Goal: Task Accomplishment & Management: Manage account settings

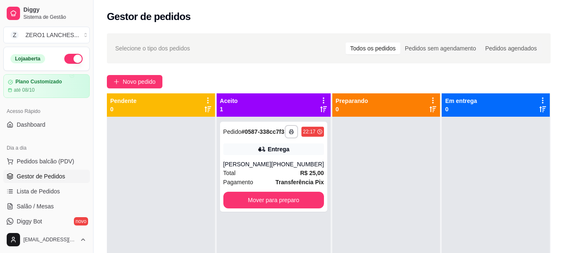
click at [59, 157] on span "Pedidos balcão (PDV)" at bounding box center [46, 161] width 58 height 8
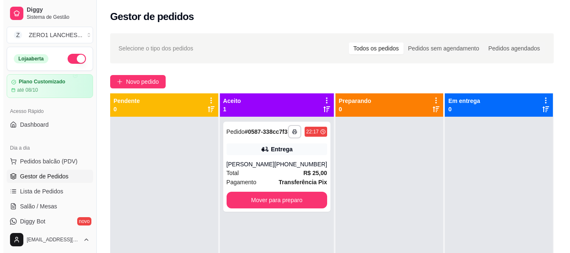
scroll to position [53, 0]
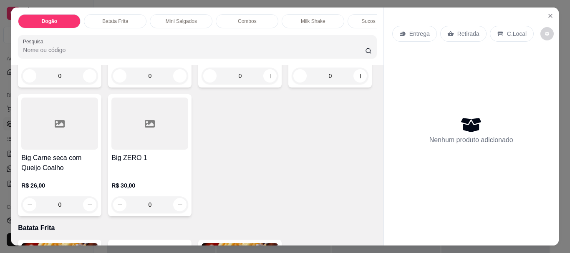
scroll to position [543, 0]
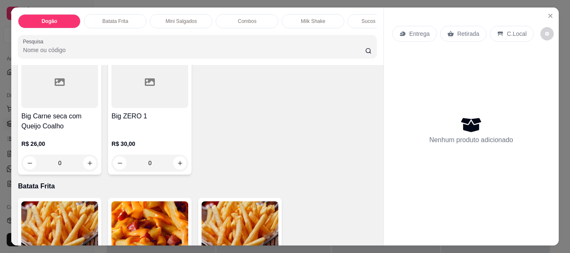
click at [88, 41] on button "increase-product-quantity" at bounding box center [89, 34] width 13 height 13
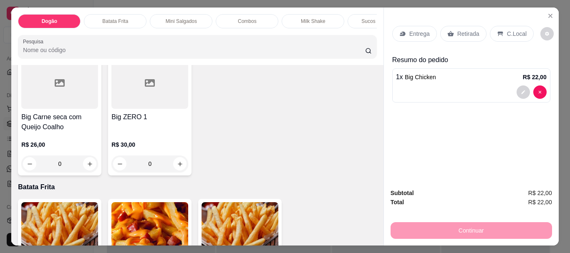
scroll to position [543, 0]
click at [88, 41] on button "increase-product-quantity" at bounding box center [89, 34] width 13 height 13
type input "2"
click at [416, 30] on p "Entrega" at bounding box center [420, 34] width 20 height 8
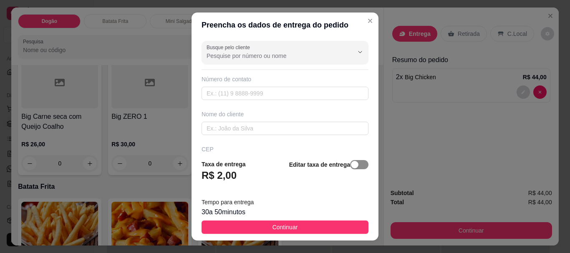
click at [351, 164] on div "button" at bounding box center [355, 165] width 8 height 8
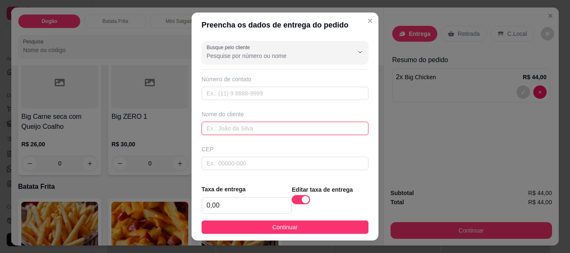
click at [297, 131] on input "text" at bounding box center [285, 128] width 167 height 13
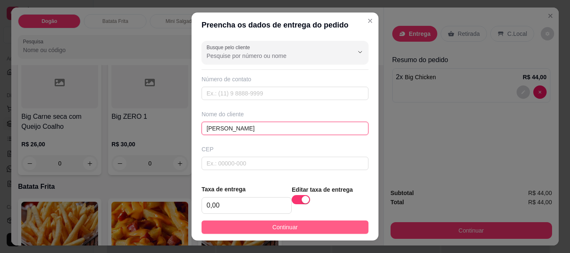
type input "[PERSON_NAME]"
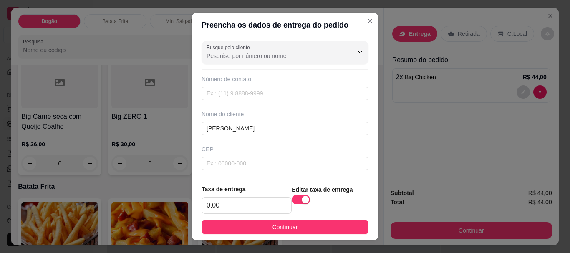
click at [326, 233] on button "Continuar" at bounding box center [285, 227] width 167 height 13
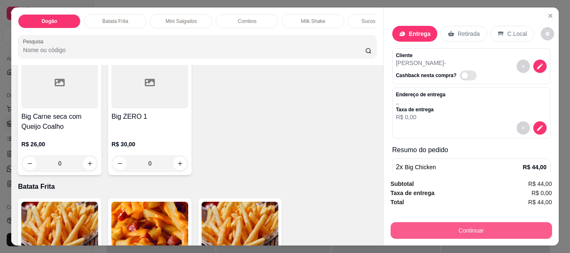
click at [470, 228] on button "Continuar" at bounding box center [472, 230] width 162 height 17
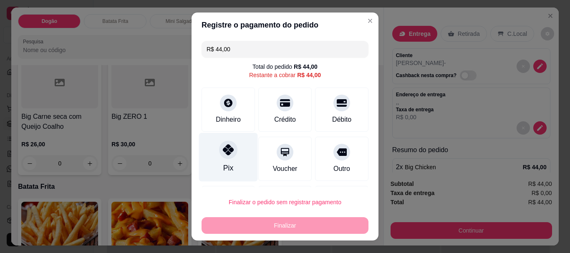
click at [230, 153] on div at bounding box center [228, 150] width 18 height 18
type input "R$ 0,00"
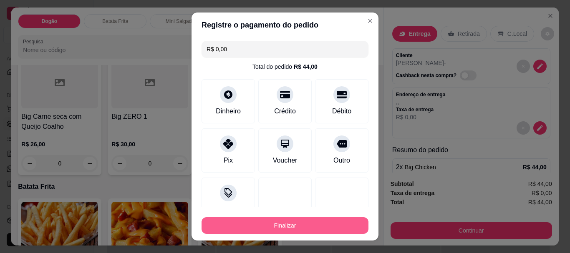
click at [287, 227] on button "Finalizar" at bounding box center [285, 225] width 167 height 17
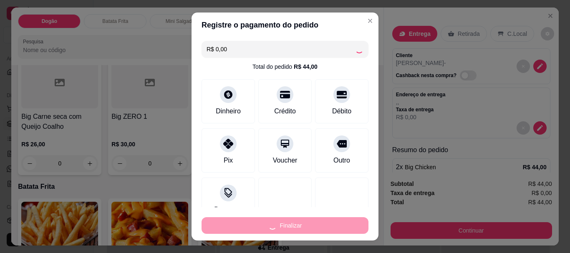
type input "0"
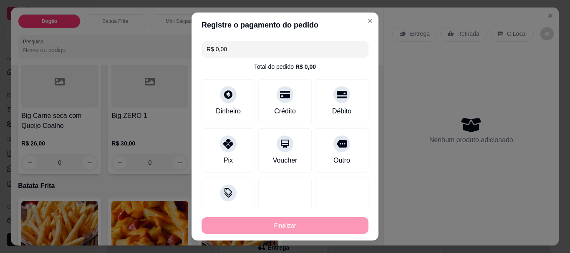
type input "-R$ 44,00"
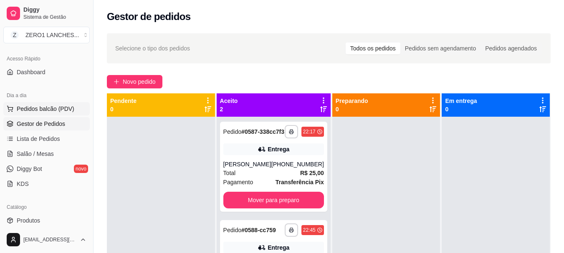
click at [52, 114] on button "Pedidos balcão (PDV)" at bounding box center [46, 108] width 86 height 13
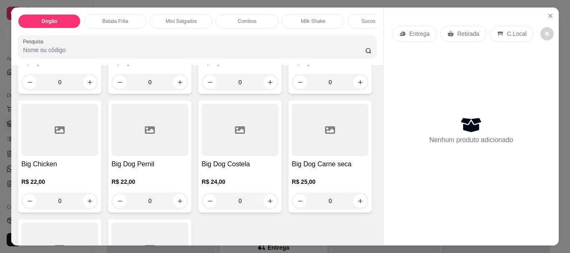
scroll to position [417, 0]
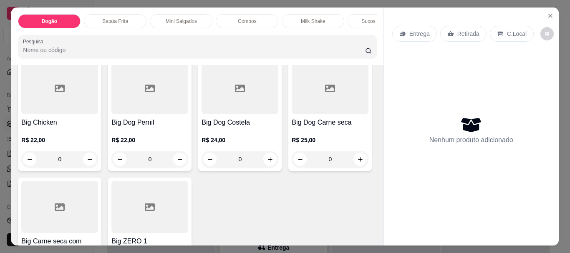
click at [357, 44] on icon "increase-product-quantity" at bounding box center [360, 41] width 6 height 6
type input "1"
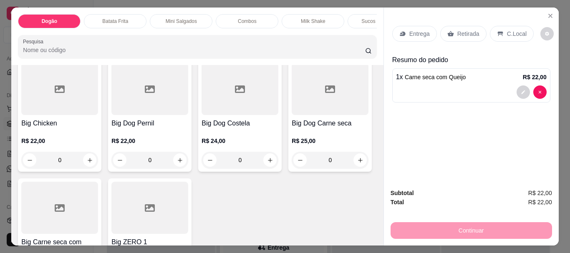
click at [421, 32] on p "Entrega" at bounding box center [420, 34] width 20 height 8
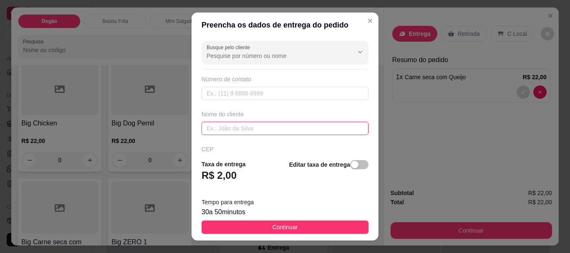
click at [288, 130] on input "text" at bounding box center [285, 128] width 167 height 13
type input "[PERSON_NAME]"
click at [356, 168] on span "button" at bounding box center [359, 164] width 18 height 9
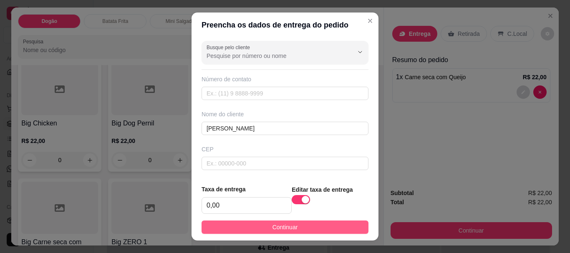
click at [343, 224] on button "Continuar" at bounding box center [285, 227] width 167 height 13
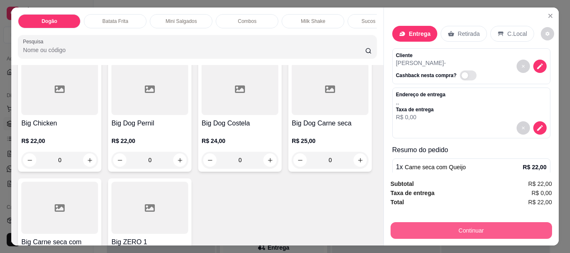
click at [480, 227] on button "Continuar" at bounding box center [472, 230] width 162 height 17
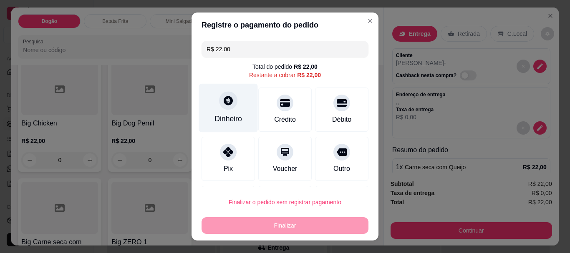
click at [235, 109] on div "Dinheiro" at bounding box center [228, 108] width 59 height 49
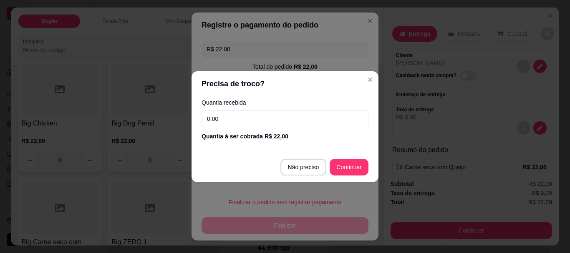
click at [264, 111] on input "0,00" at bounding box center [285, 119] width 167 height 17
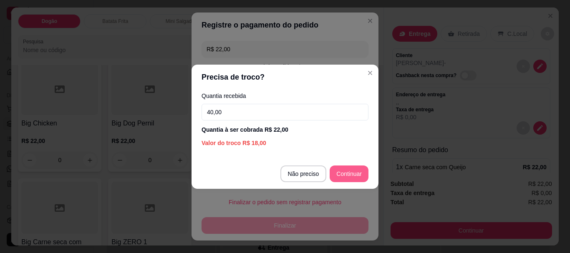
type input "40,00"
type input "R$ 0,00"
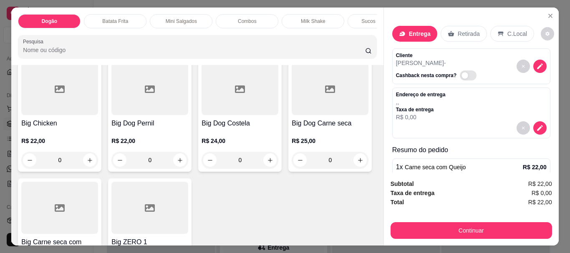
click at [292, 231] on div "Kids R$ 12,00 0 Vegetariano R$ 14,00 0 Cheese R$ 15,00 0 Cheddar R$ 15,00 0 Cat…" at bounding box center [197, 1] width 359 height 599
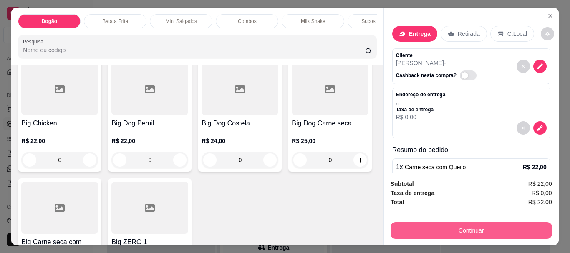
click at [432, 224] on button "Continuar" at bounding box center [472, 230] width 162 height 17
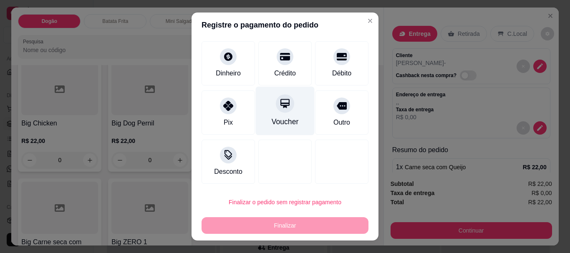
scroll to position [0, 0]
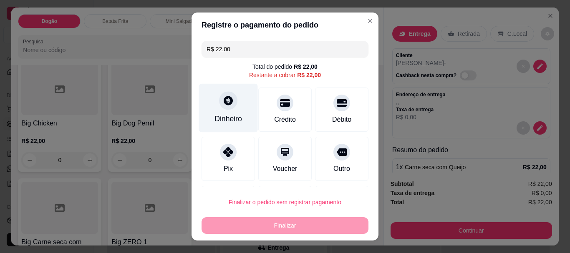
click at [228, 105] on icon at bounding box center [228, 101] width 11 height 11
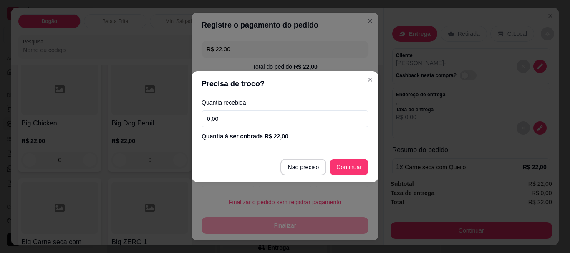
click at [267, 124] on input "0,00" at bounding box center [285, 119] width 167 height 17
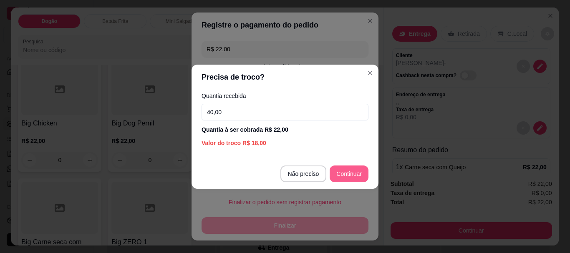
type input "40,00"
type input "R$ 0,00"
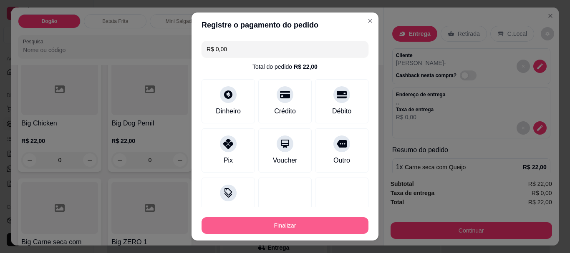
click at [296, 228] on button "Finalizar" at bounding box center [285, 225] width 167 height 17
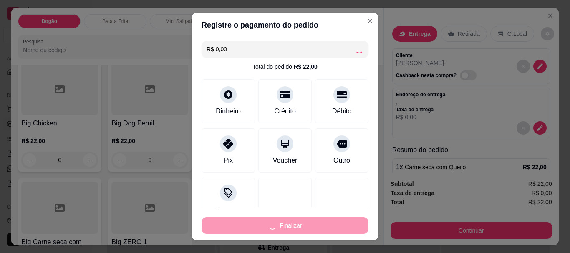
type input "0"
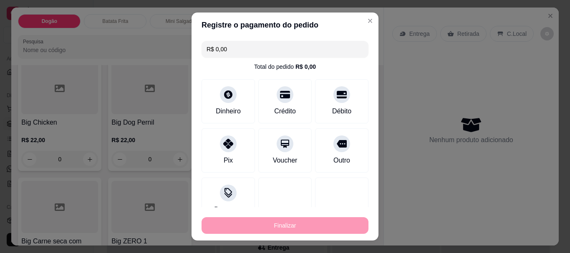
type input "-R$ 22,00"
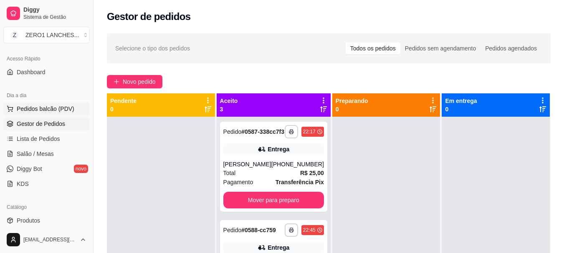
click at [38, 113] on button "Pedidos balcão (PDV)" at bounding box center [46, 108] width 86 height 13
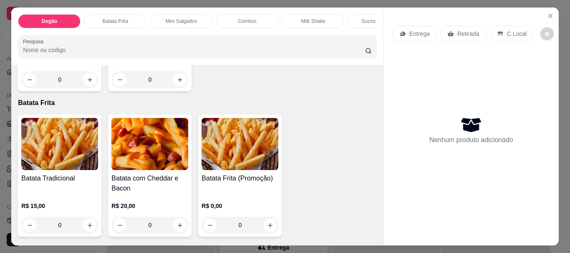
scroll to position [668, 0]
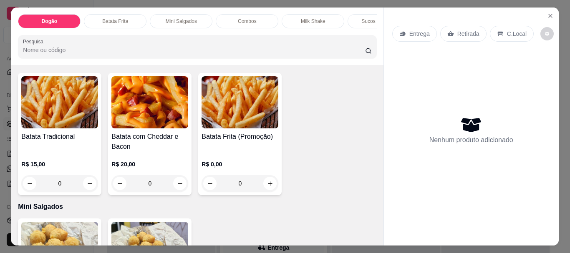
click at [183, 41] on icon "increase-product-quantity" at bounding box center [180, 38] width 6 height 6
type input "1"
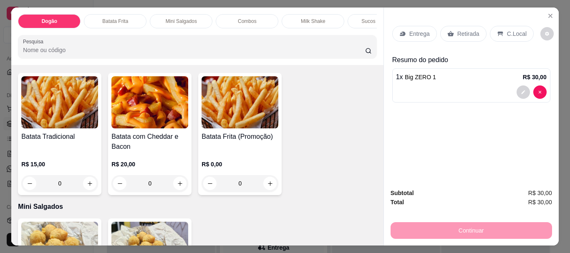
click at [419, 30] on p "Entrega" at bounding box center [420, 34] width 20 height 8
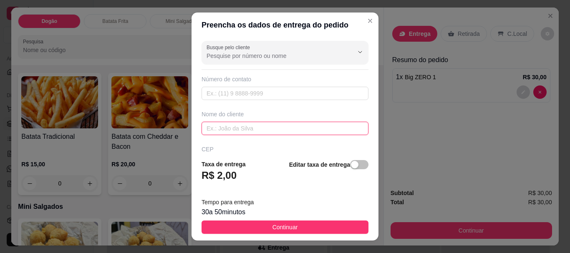
click at [266, 131] on input "text" at bounding box center [285, 128] width 167 height 13
type input "FREDINHO"
click at [351, 165] on span "button" at bounding box center [359, 164] width 18 height 9
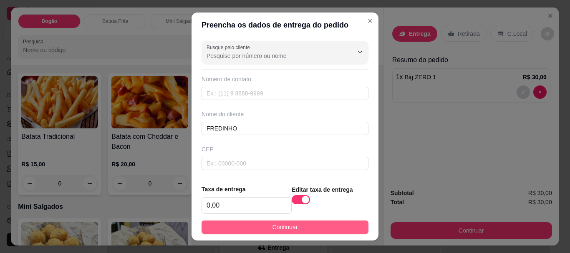
click at [341, 224] on button "Continuar" at bounding box center [285, 227] width 167 height 13
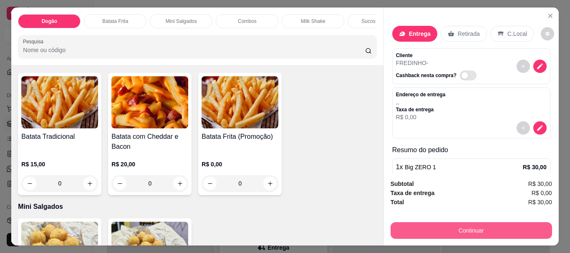
click at [475, 231] on button "Continuar" at bounding box center [472, 230] width 162 height 17
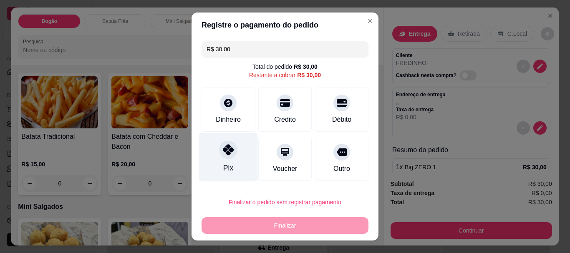
click at [214, 154] on div "Pix" at bounding box center [228, 157] width 59 height 49
type input "R$ 0,00"
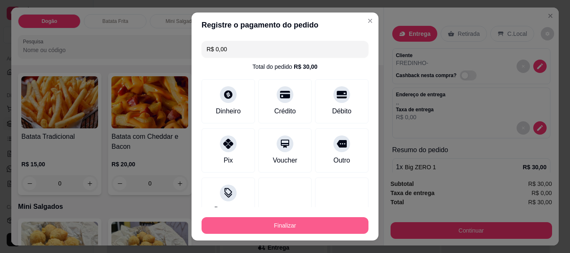
click at [290, 225] on button "Finalizar" at bounding box center [285, 225] width 167 height 17
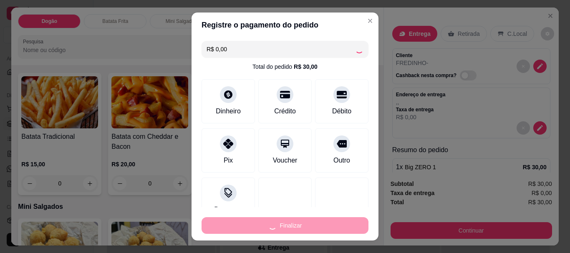
type input "0"
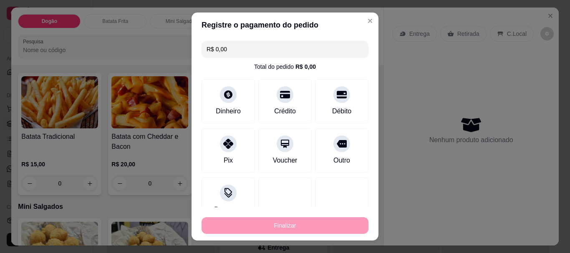
type input "-R$ 30,00"
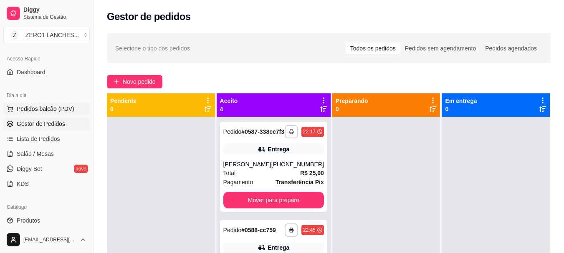
click at [58, 111] on span "Pedidos balcão (PDV)" at bounding box center [46, 109] width 58 height 8
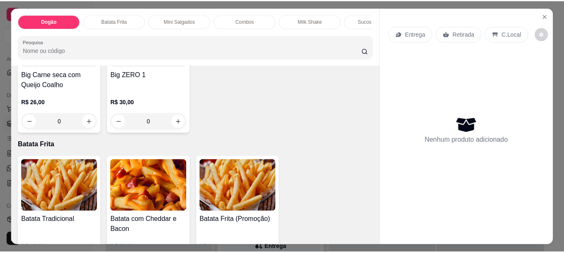
scroll to position [626, 0]
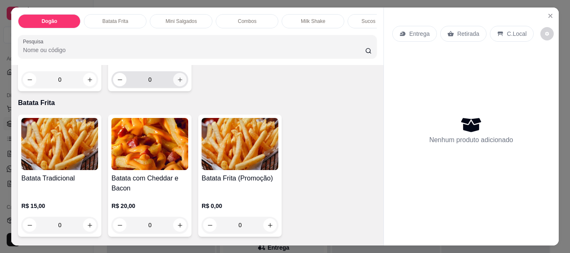
click at [187, 86] on button "increase-product-quantity" at bounding box center [179, 79] width 13 height 13
type input "1"
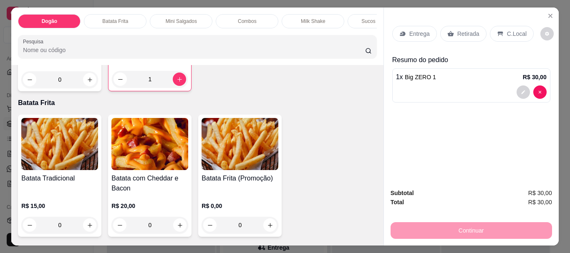
click at [410, 33] on p "Entrega" at bounding box center [420, 34] width 20 height 8
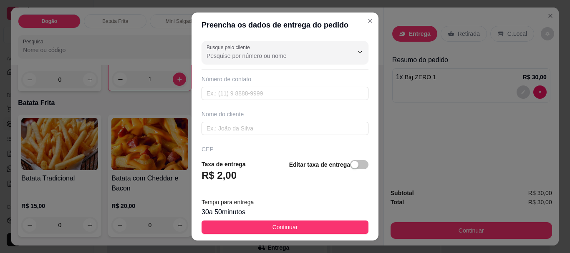
click at [352, 169] on span "button" at bounding box center [359, 164] width 18 height 9
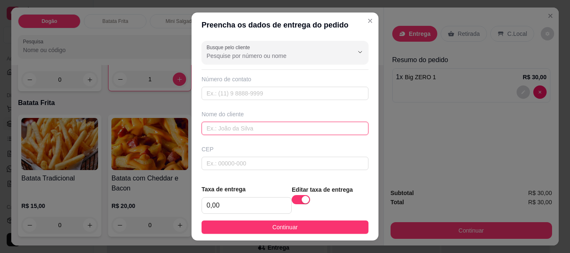
click at [273, 125] on input "text" at bounding box center [285, 128] width 167 height 13
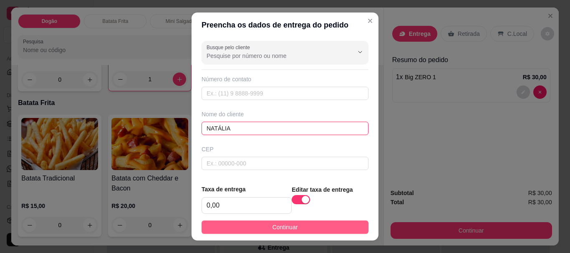
type input "NATÁLIA"
click at [308, 221] on button "Continuar" at bounding box center [285, 227] width 167 height 13
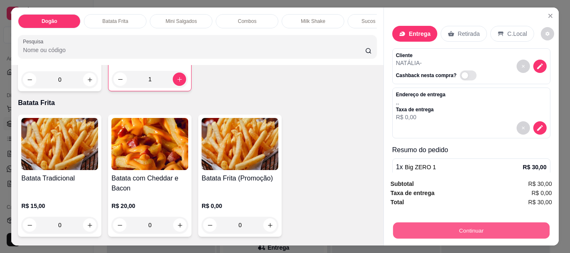
click at [502, 222] on button "Continuar" at bounding box center [471, 230] width 157 height 16
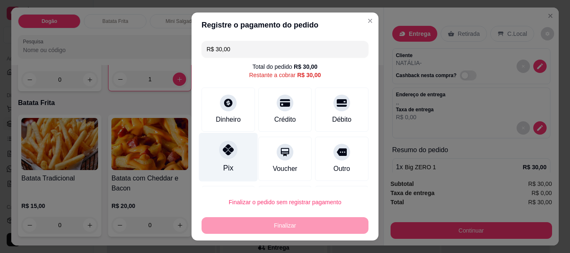
click at [214, 149] on div "Pix" at bounding box center [228, 157] width 59 height 49
type input "R$ 0,00"
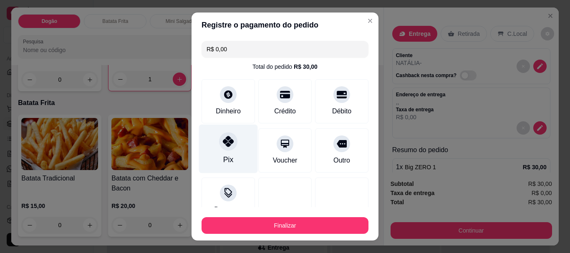
click at [230, 153] on div "Pix" at bounding box center [228, 149] width 59 height 49
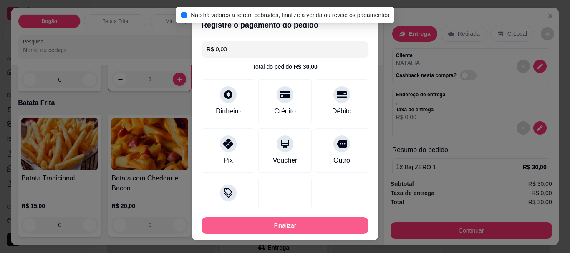
click at [278, 225] on button "Finalizar" at bounding box center [285, 225] width 167 height 17
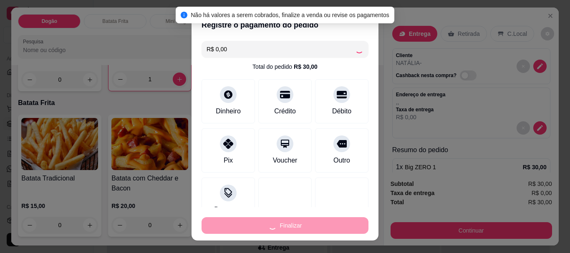
type input "0"
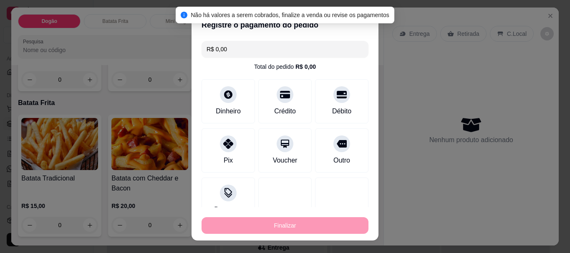
type input "-R$ 30,00"
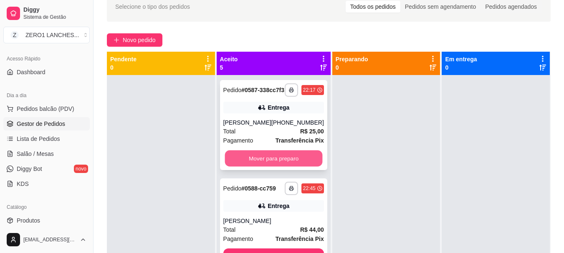
click at [285, 163] on button "Mover para preparo" at bounding box center [274, 159] width 98 height 16
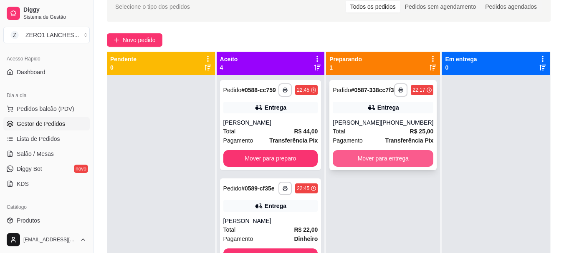
click at [345, 164] on button "Mover para entrega" at bounding box center [383, 158] width 101 height 17
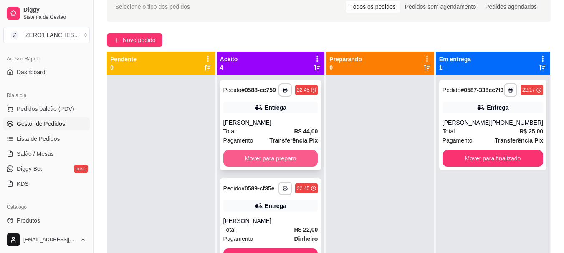
click at [265, 162] on button "Mover para preparo" at bounding box center [270, 158] width 95 height 17
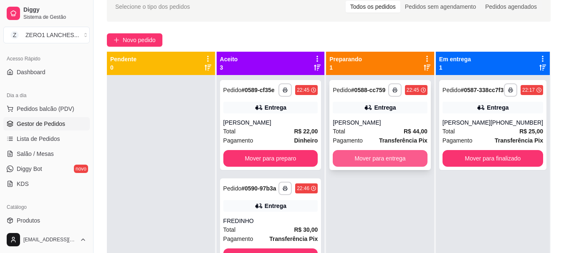
scroll to position [23, 0]
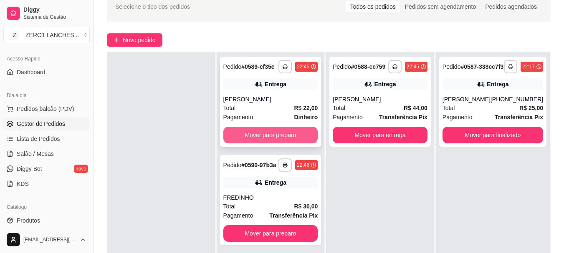
click at [282, 138] on button "Mover para preparo" at bounding box center [270, 135] width 95 height 17
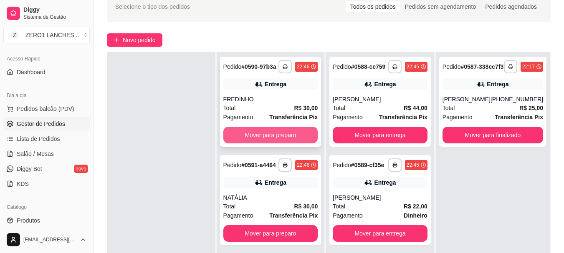
click at [266, 136] on button "Mover para preparo" at bounding box center [270, 135] width 95 height 17
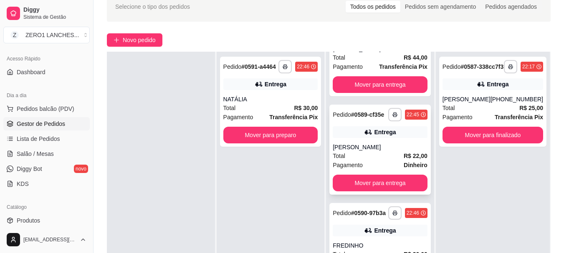
scroll to position [127, 0]
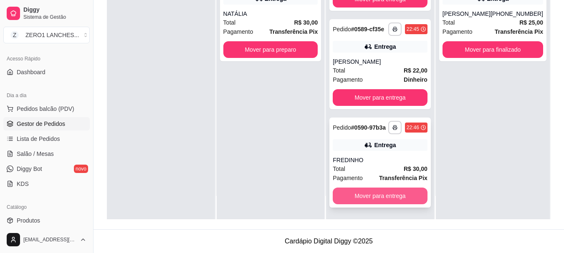
click at [382, 193] on button "Mover para entrega" at bounding box center [380, 196] width 95 height 17
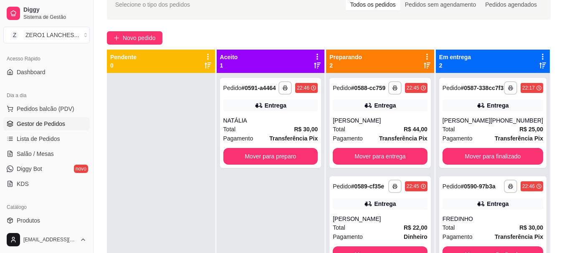
scroll to position [86, 0]
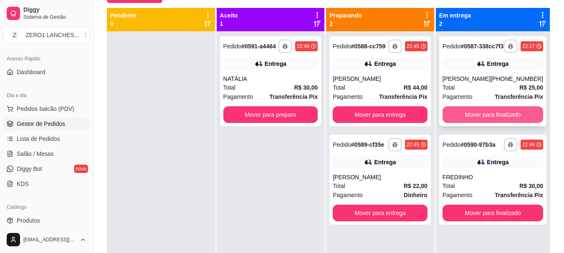
click at [475, 121] on button "Mover para finalizado" at bounding box center [492, 114] width 101 height 17
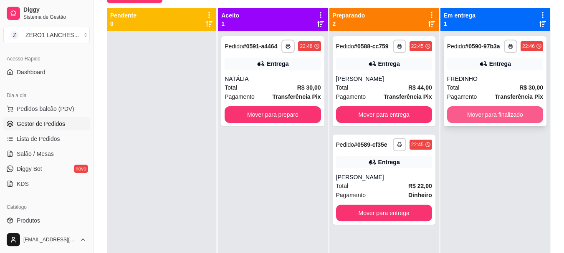
click at [501, 119] on button "Mover para finalizado" at bounding box center [495, 114] width 96 height 17
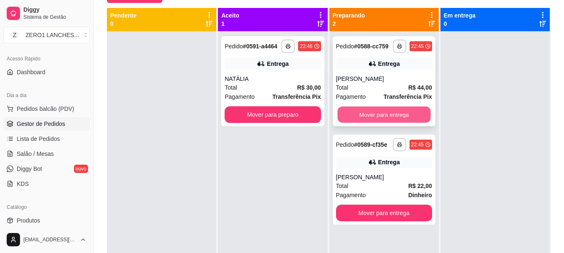
click at [411, 115] on button "Mover para entrega" at bounding box center [383, 115] width 93 height 16
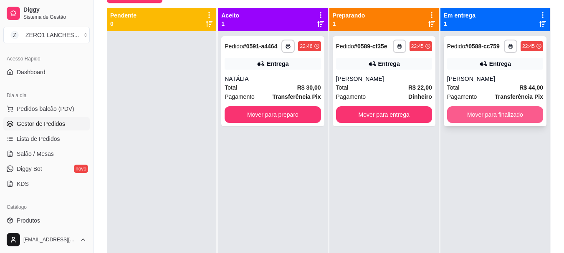
click at [472, 113] on button "Mover para finalizado" at bounding box center [495, 114] width 96 height 17
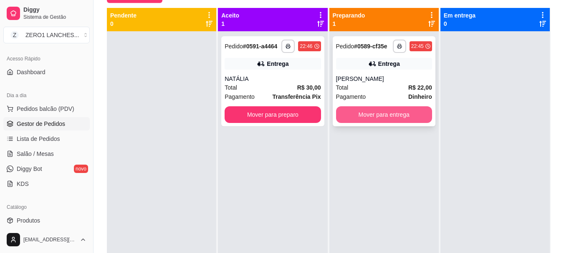
click at [409, 115] on button "Mover para entrega" at bounding box center [384, 114] width 96 height 17
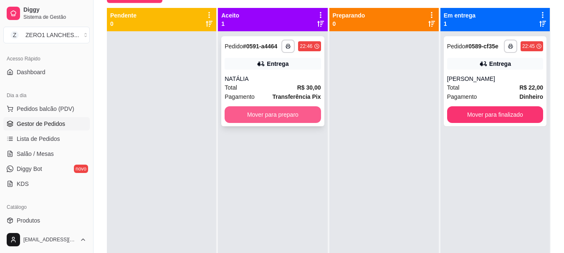
click at [309, 117] on button "Mover para preparo" at bounding box center [273, 114] width 96 height 17
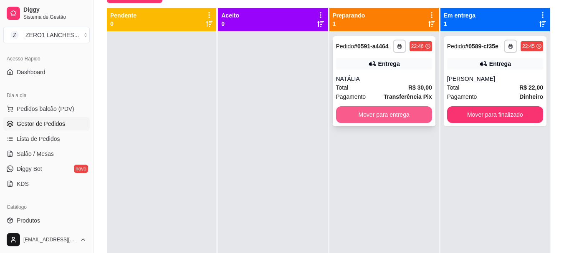
click at [403, 120] on button "Mover para entrega" at bounding box center [384, 114] width 96 height 17
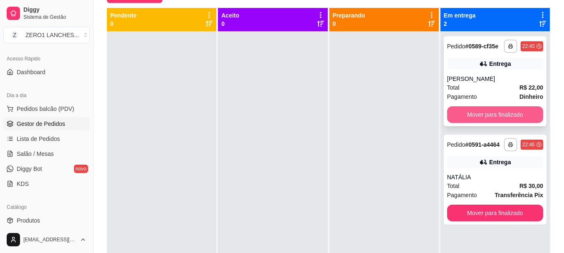
click at [478, 120] on button "Mover para finalizado" at bounding box center [495, 114] width 96 height 17
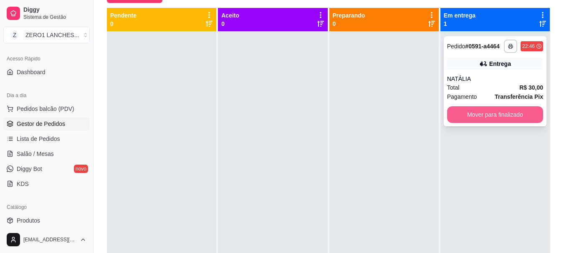
click at [486, 121] on button "Mover para finalizado" at bounding box center [495, 114] width 96 height 17
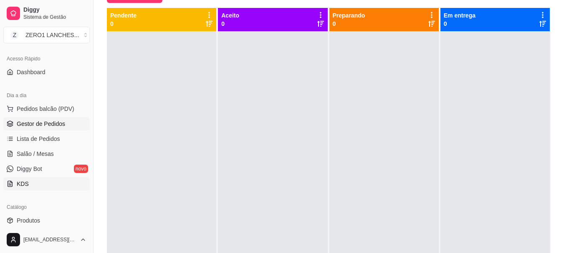
scroll to position [136, 0]
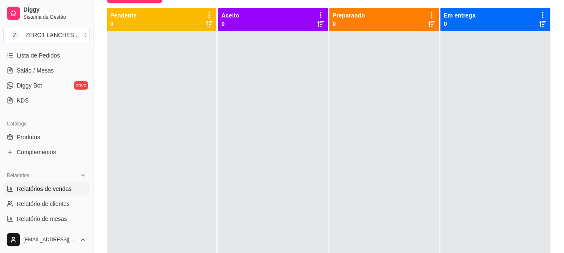
click at [58, 191] on span "Relatórios de vendas" at bounding box center [44, 189] width 55 height 8
select select "ALL"
select select "0"
